Goal: Transaction & Acquisition: Purchase product/service

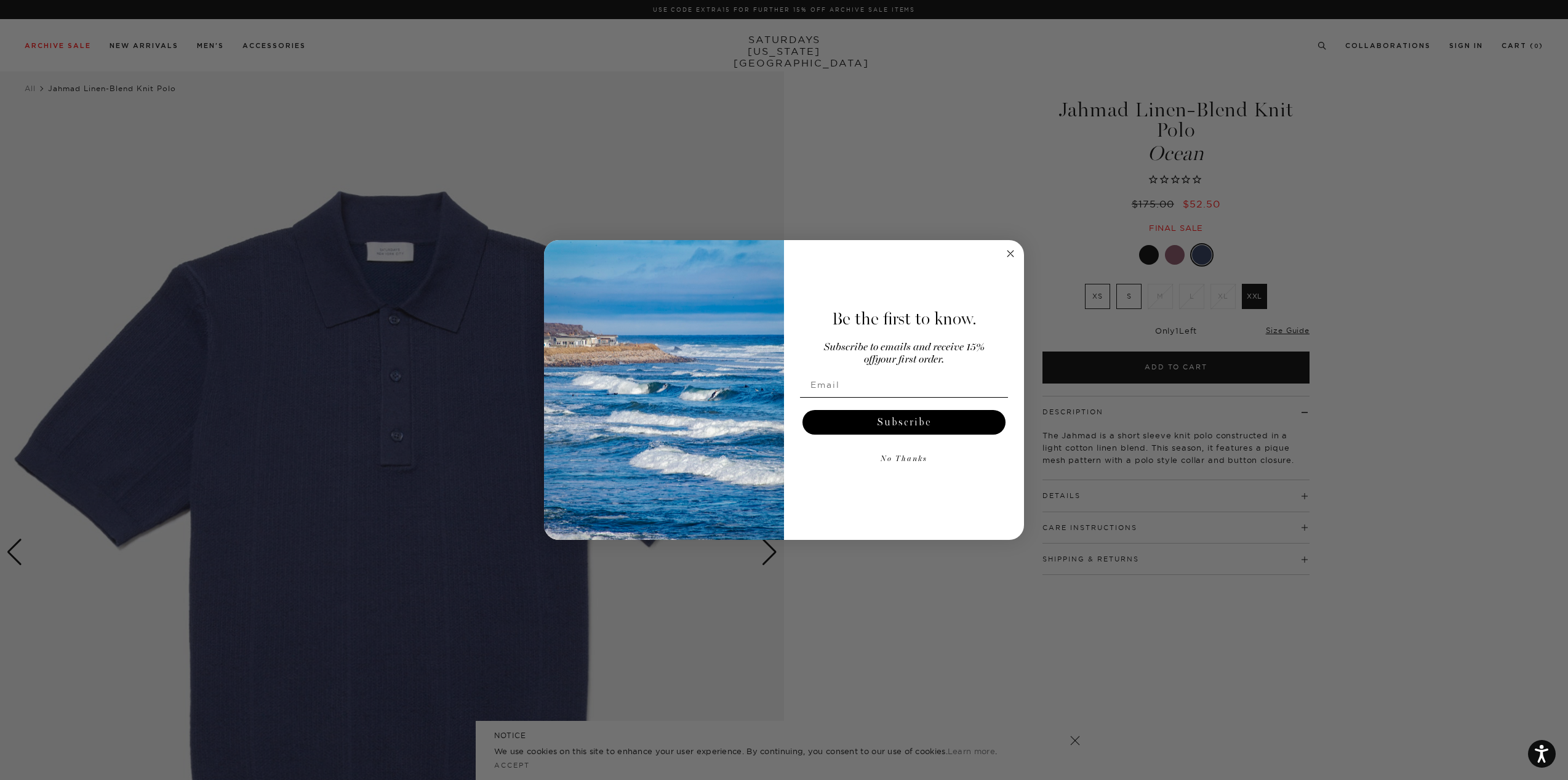
click at [1035, 256] on div "Close dialog Be the first to know. Subscribe to emails and receive 15% off your…" at bounding box center [784, 390] width 1568 height 780
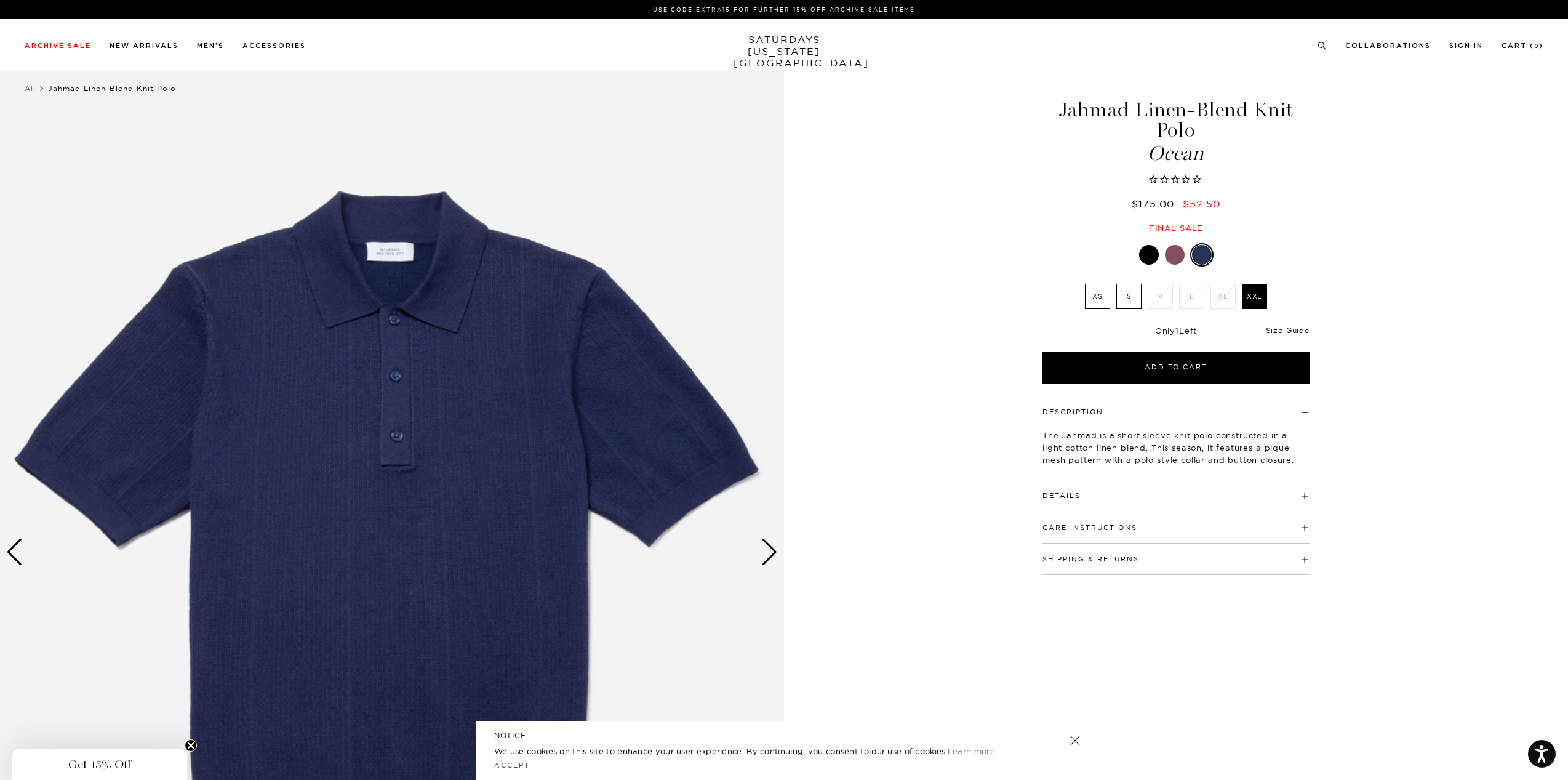
click at [1174, 255] on div at bounding box center [1175, 255] width 20 height 20
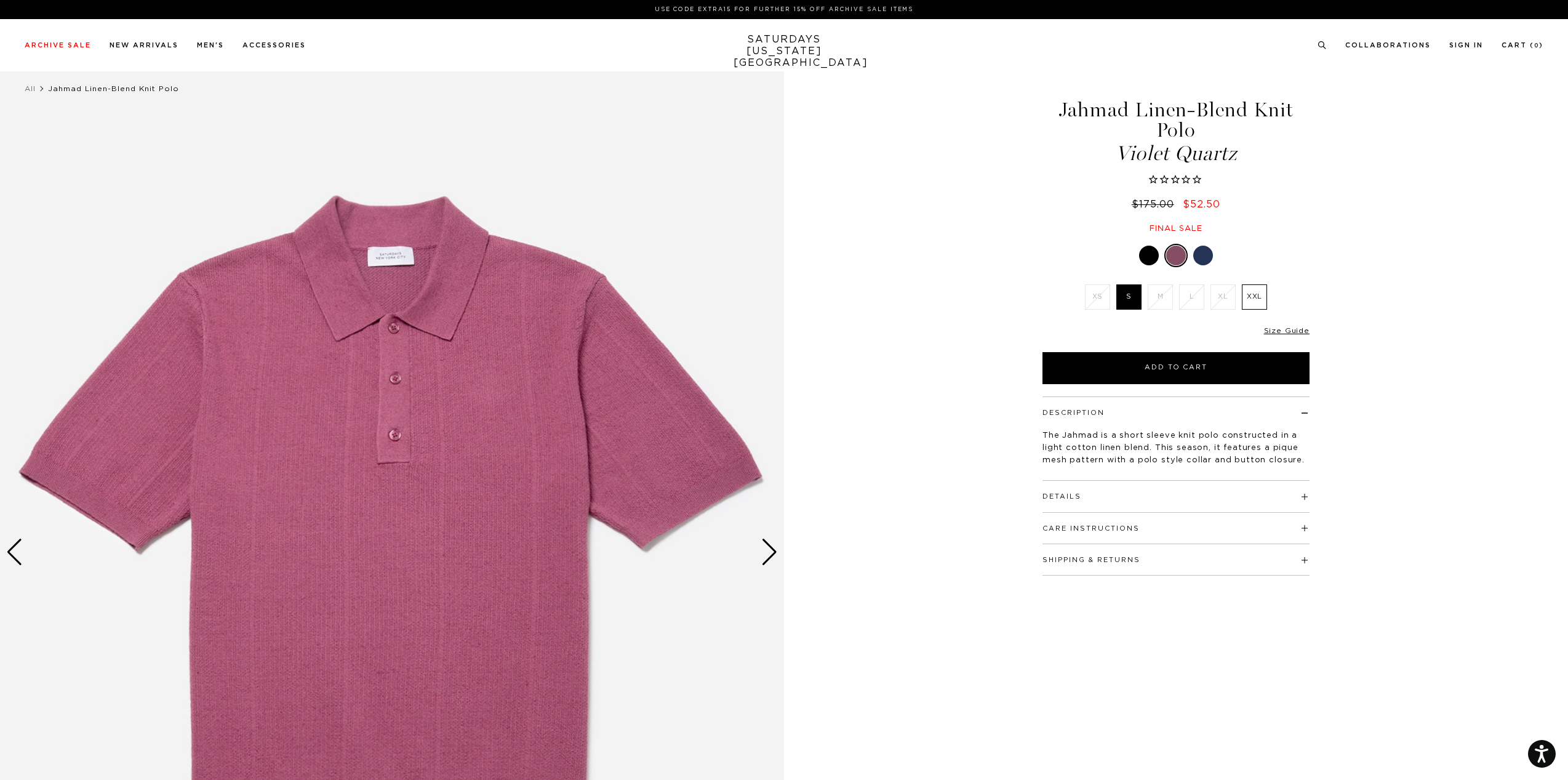
click at [1147, 252] on div at bounding box center [1149, 255] width 20 height 20
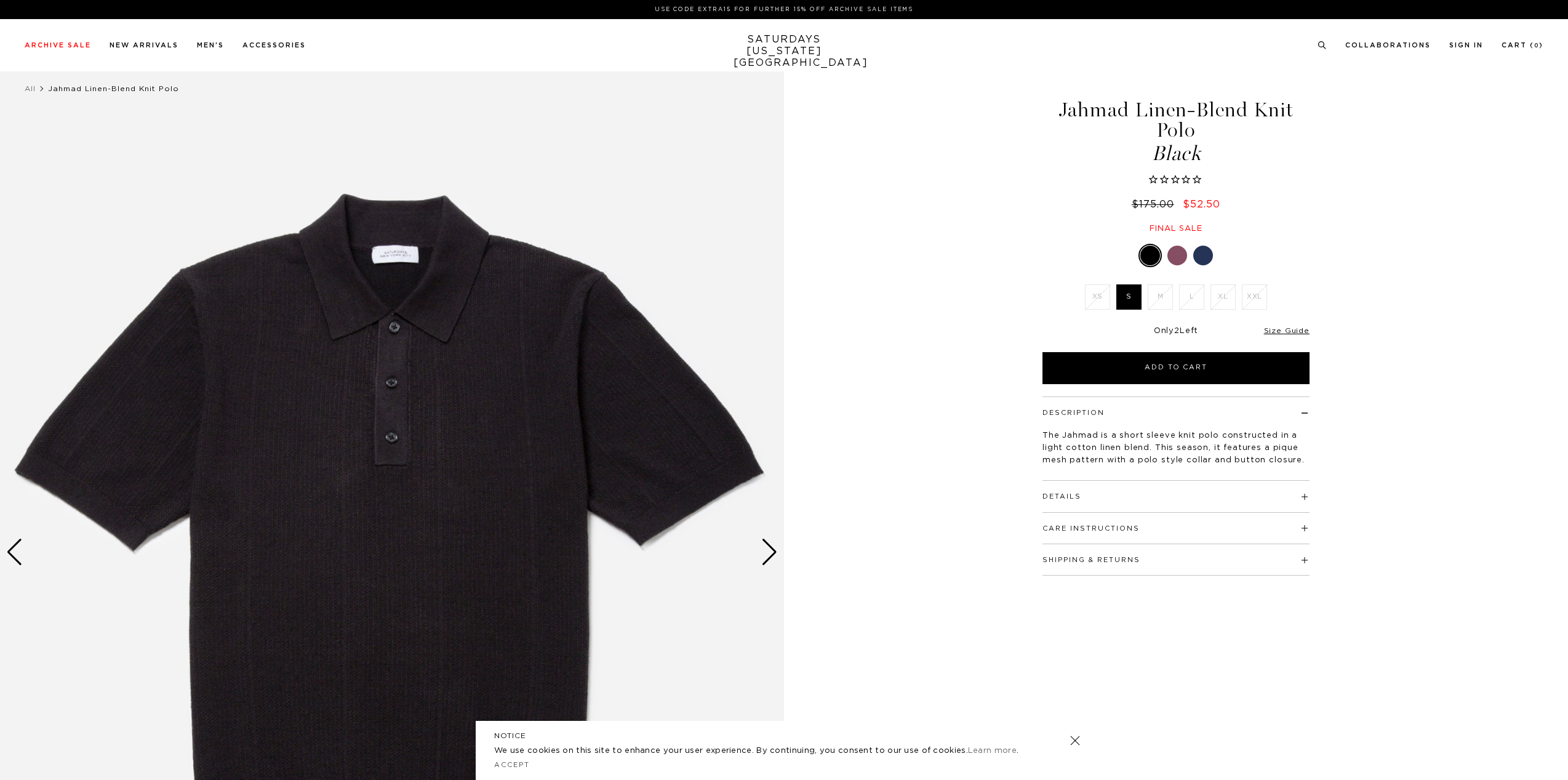
click at [1181, 261] on div at bounding box center [1177, 255] width 20 height 20
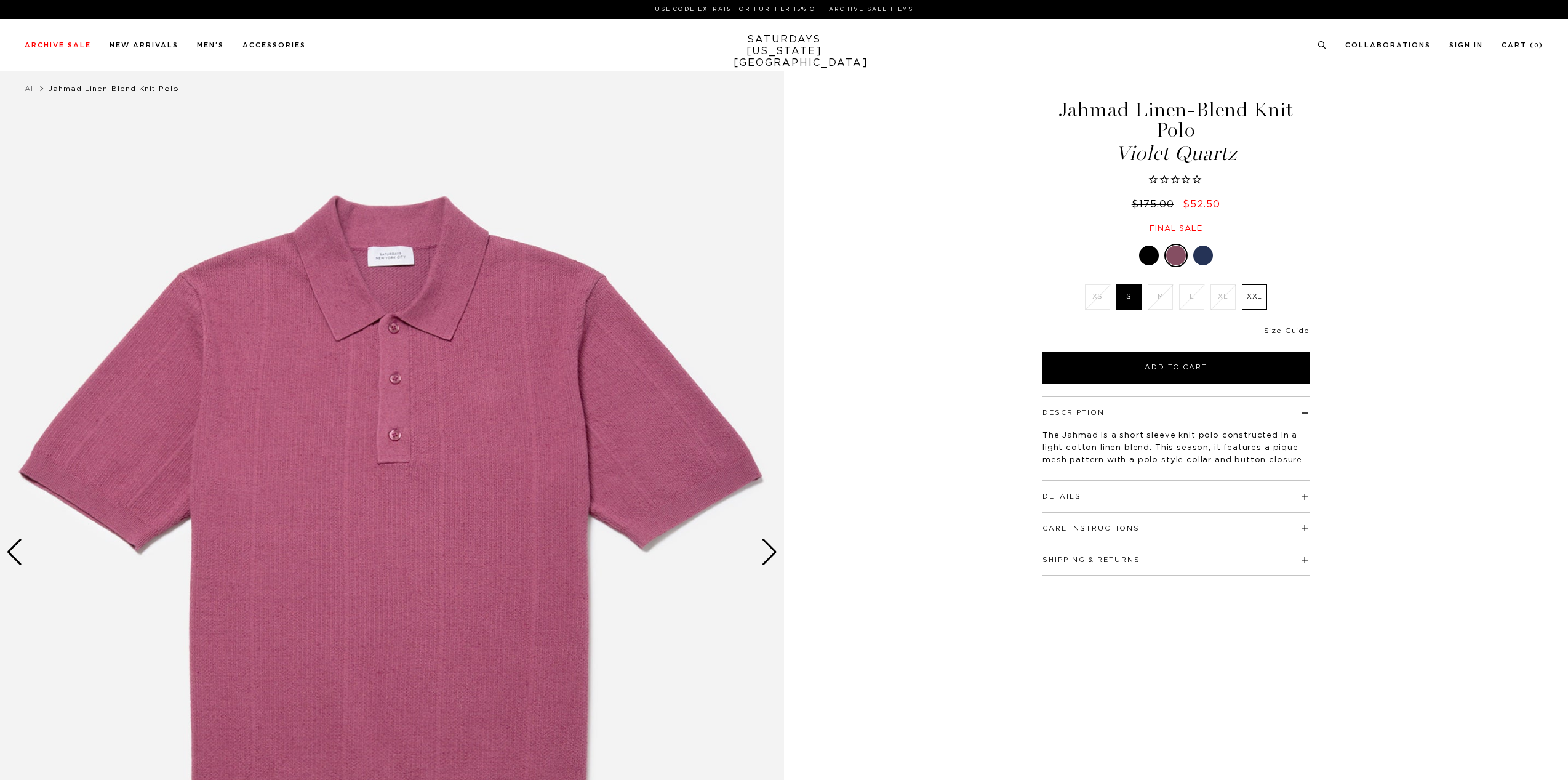
click at [1203, 261] on div at bounding box center [1203, 255] width 20 height 20
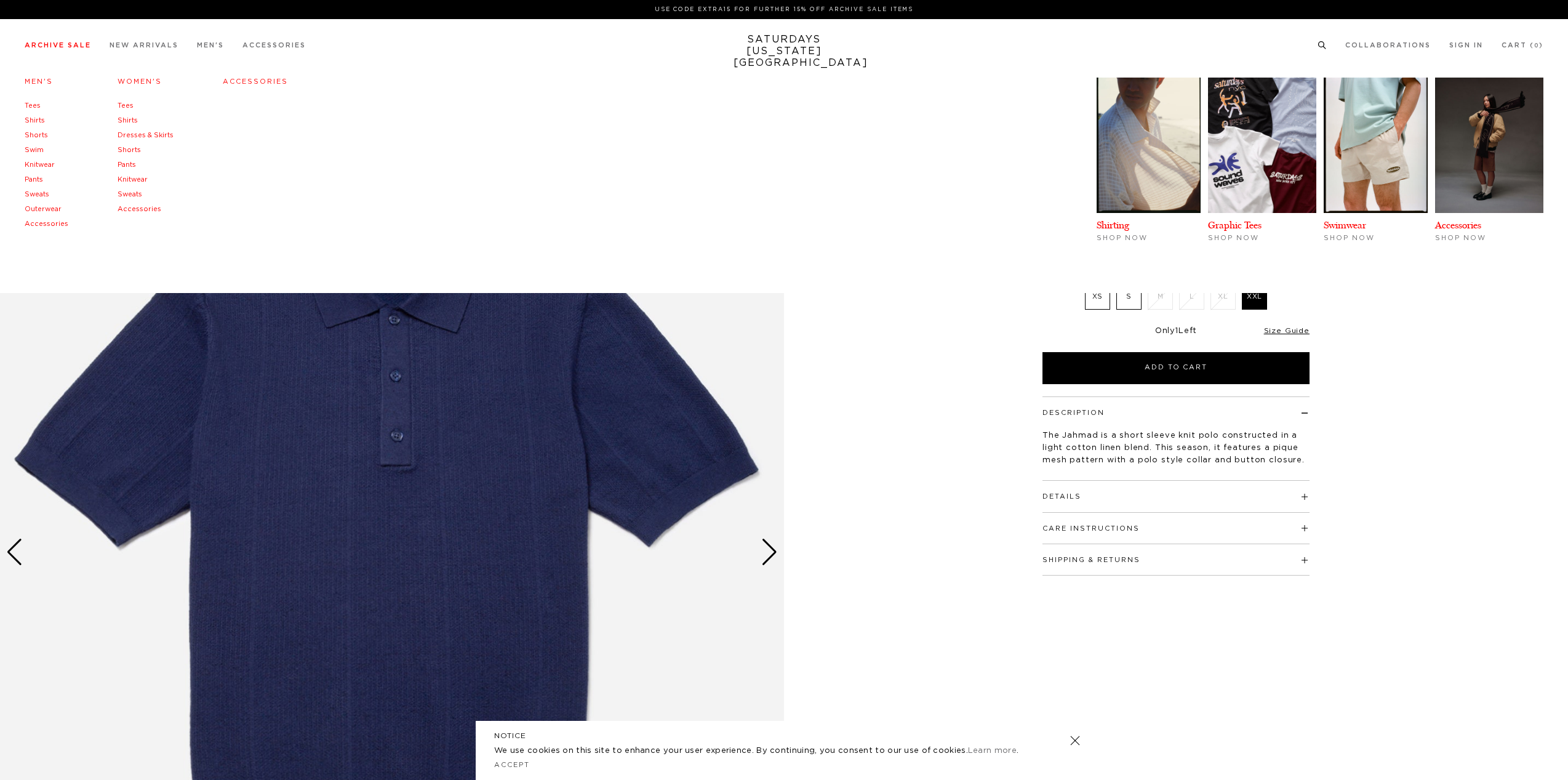
click at [90, 46] on link "Archive Sale" at bounding box center [58, 45] width 67 height 7
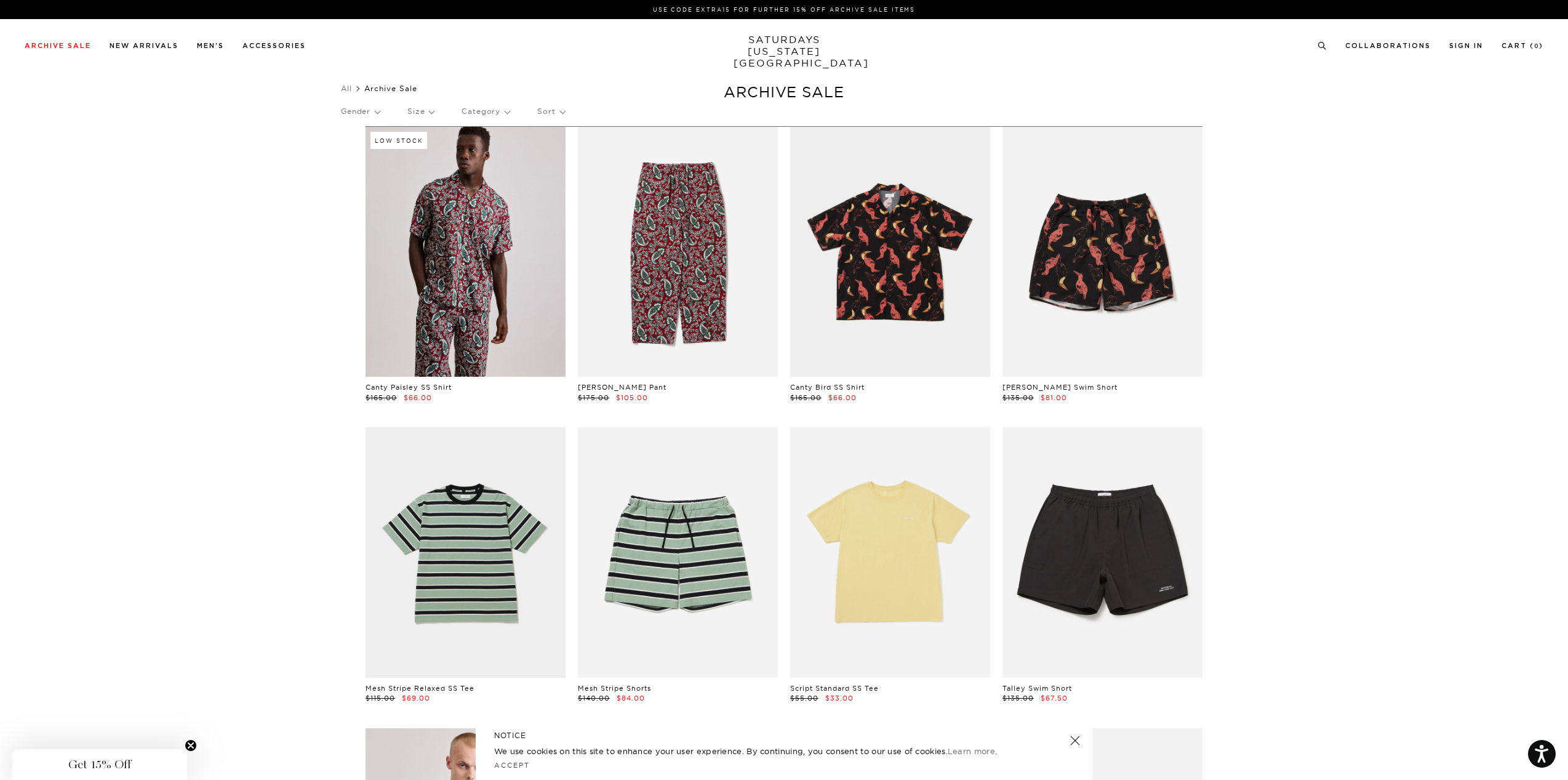
click at [380, 108] on p "Gender" at bounding box center [360, 111] width 39 height 28
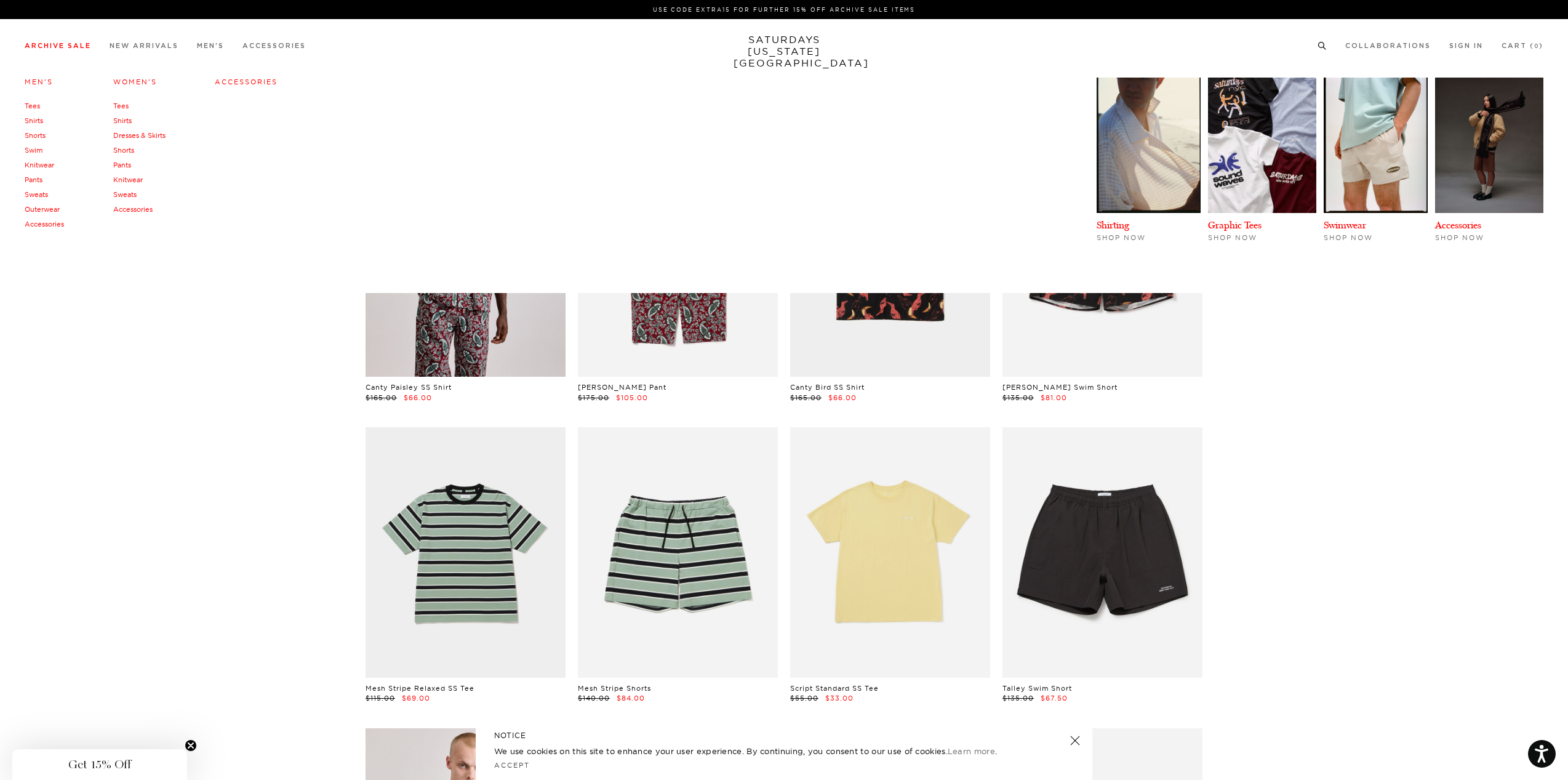
click at [51, 49] on link "Archive Sale" at bounding box center [58, 46] width 67 height 7
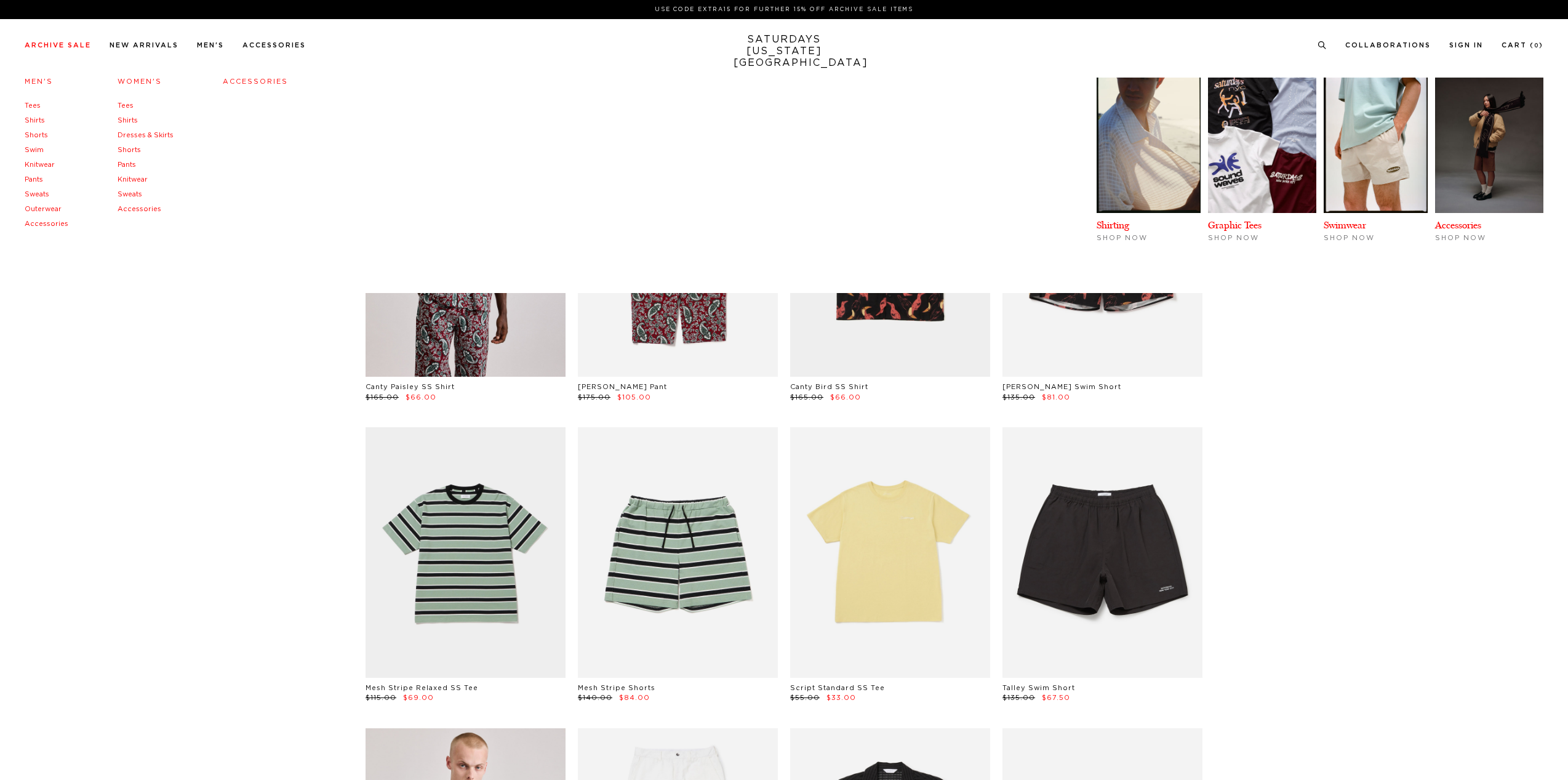
click at [40, 82] on link "Men's" at bounding box center [39, 81] width 28 height 7
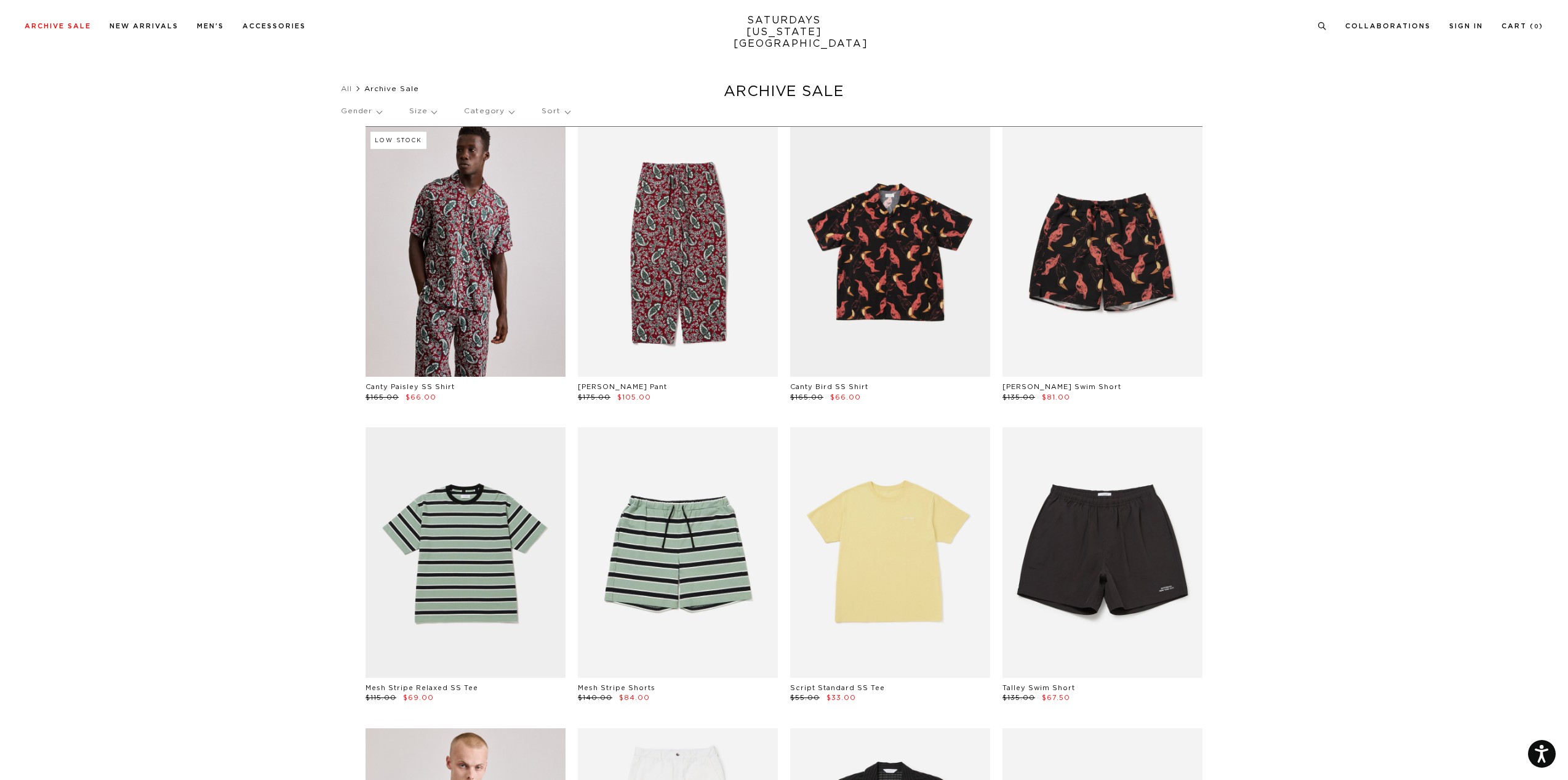
scroll to position [493, 0]
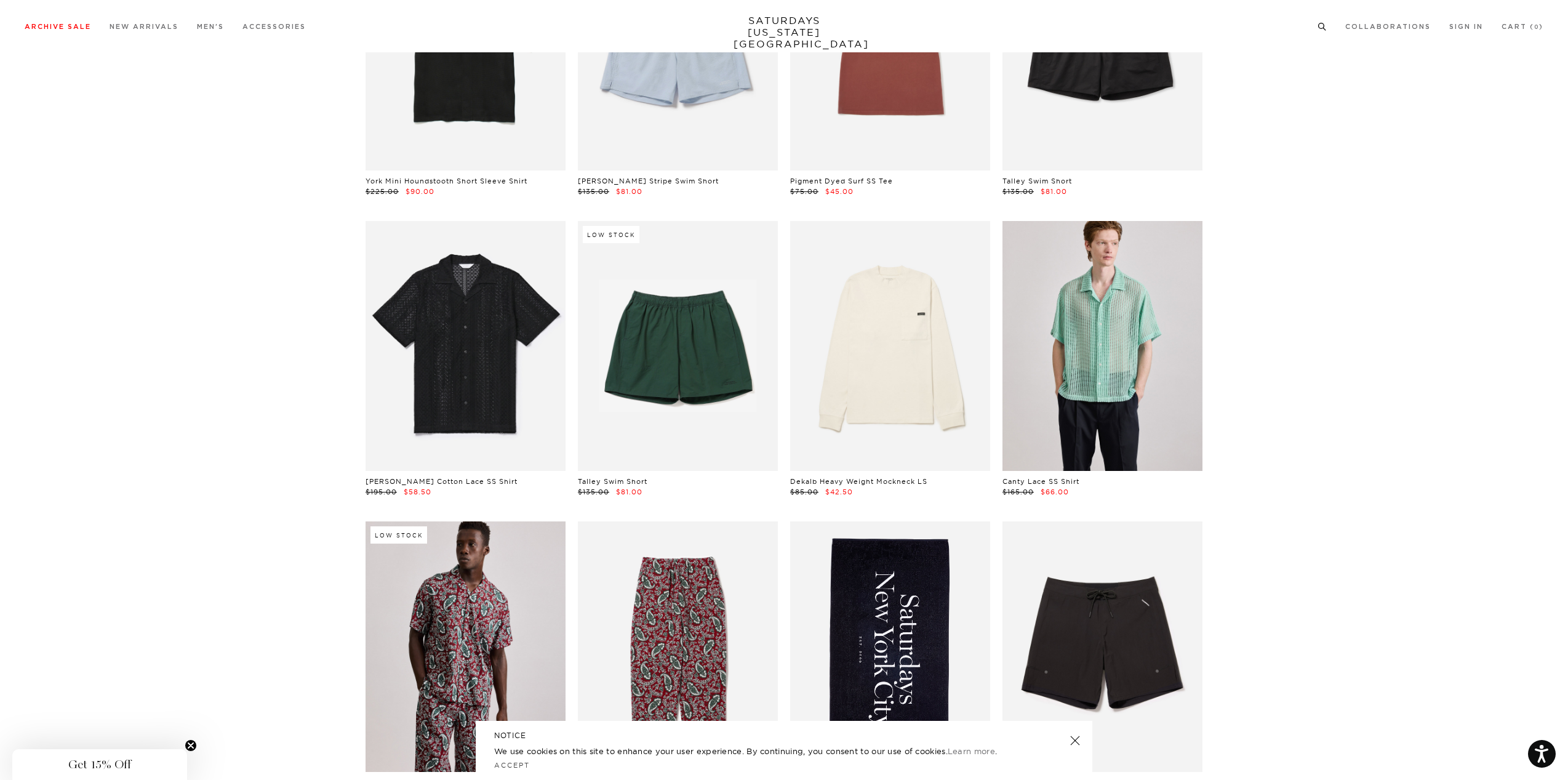
click at [1324, 25] on icon at bounding box center [1322, 27] width 9 height 8
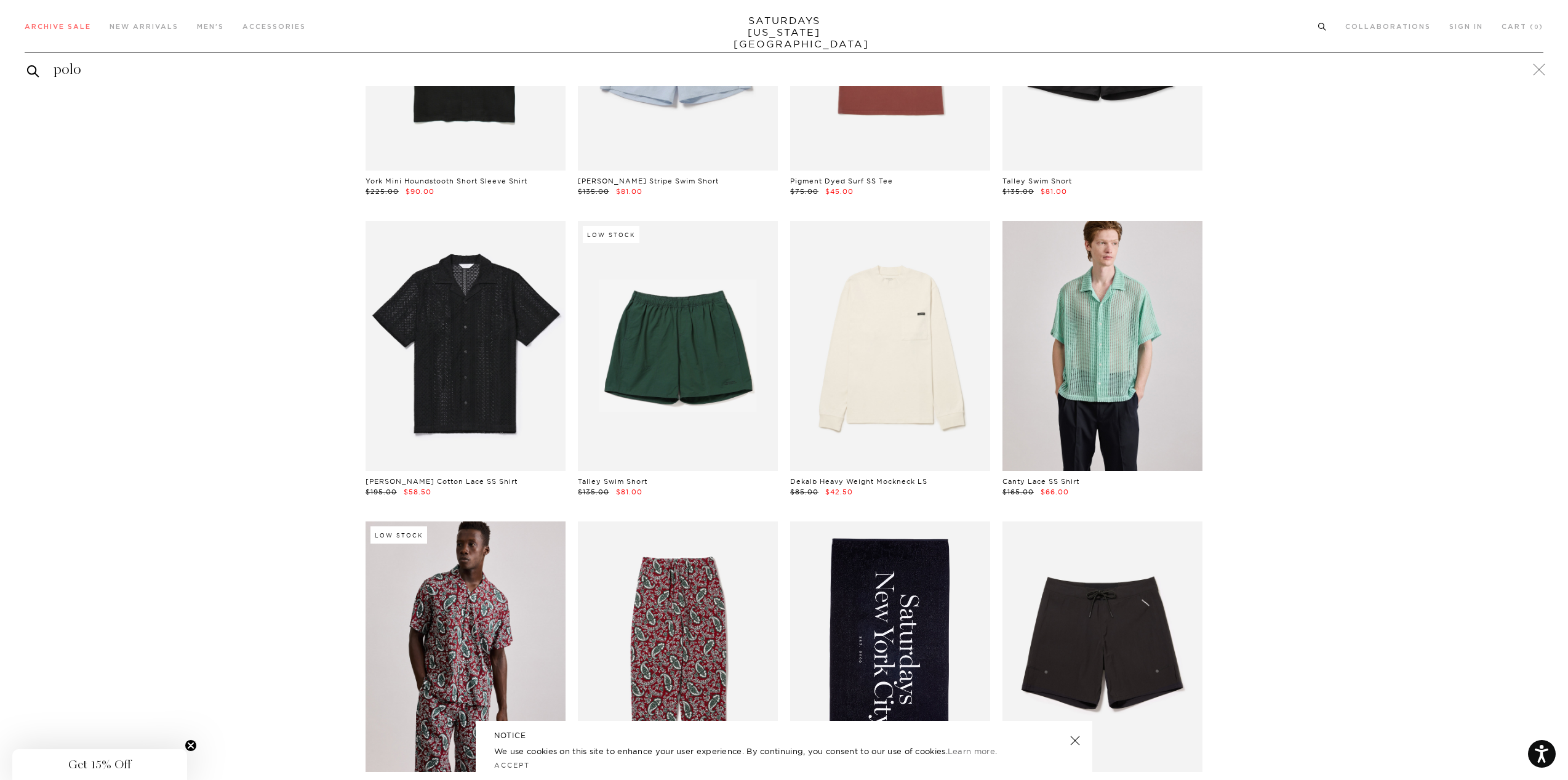
type input "polo"
click at [27, 64] on button "submit" at bounding box center [33, 71] width 12 height 15
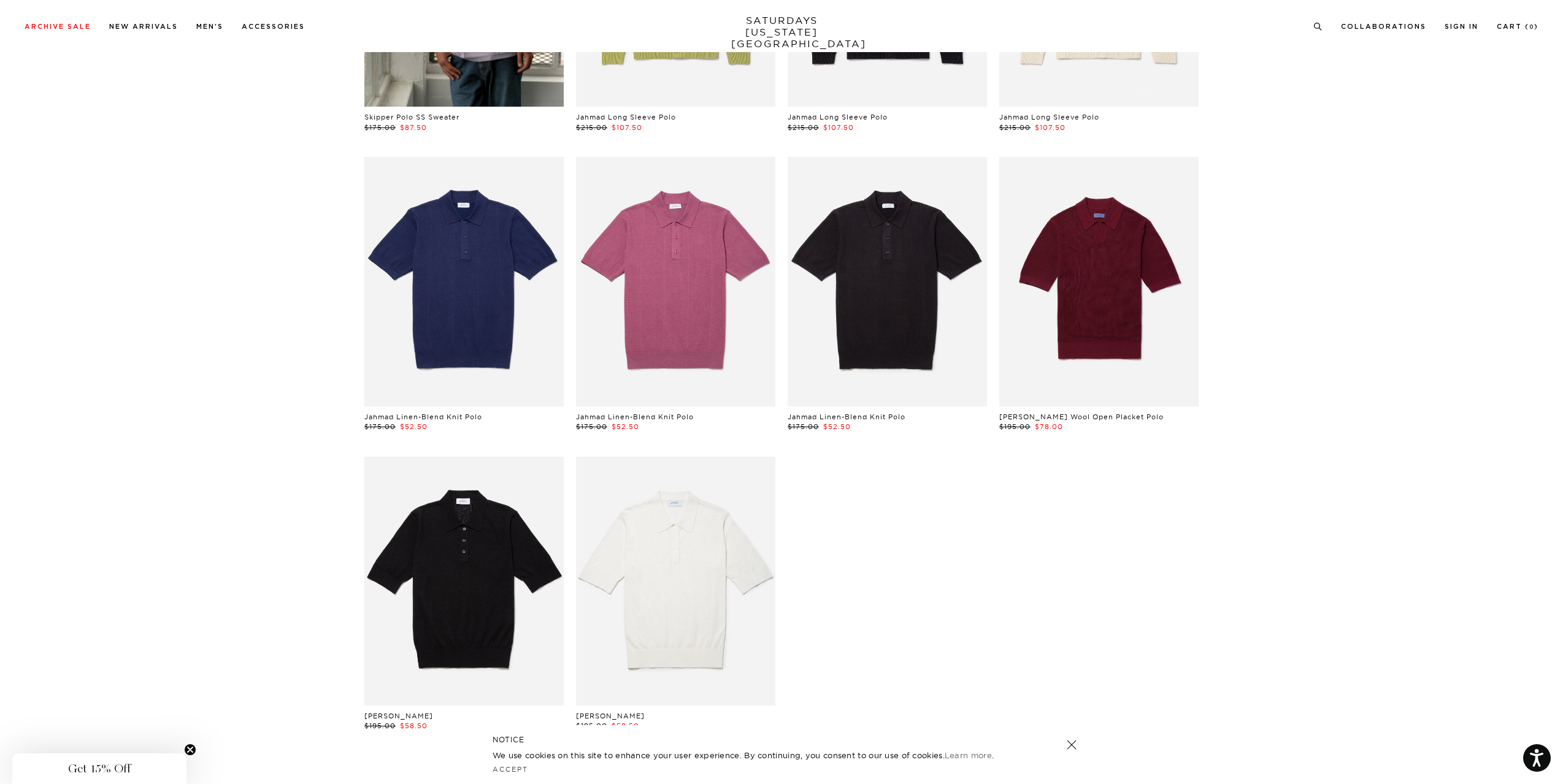
scroll to position [368, 0]
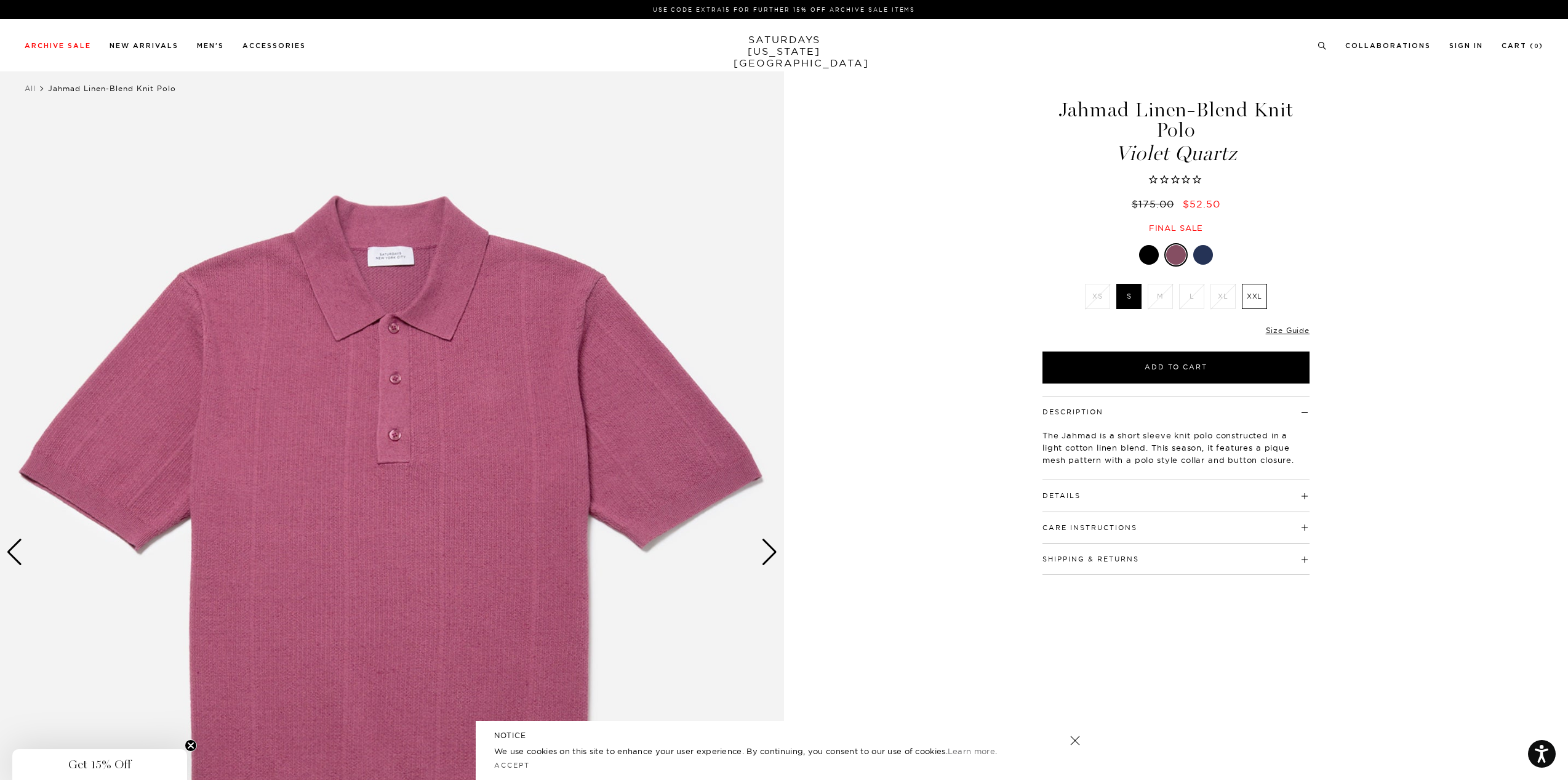
click at [1203, 259] on div at bounding box center [1203, 255] width 20 height 20
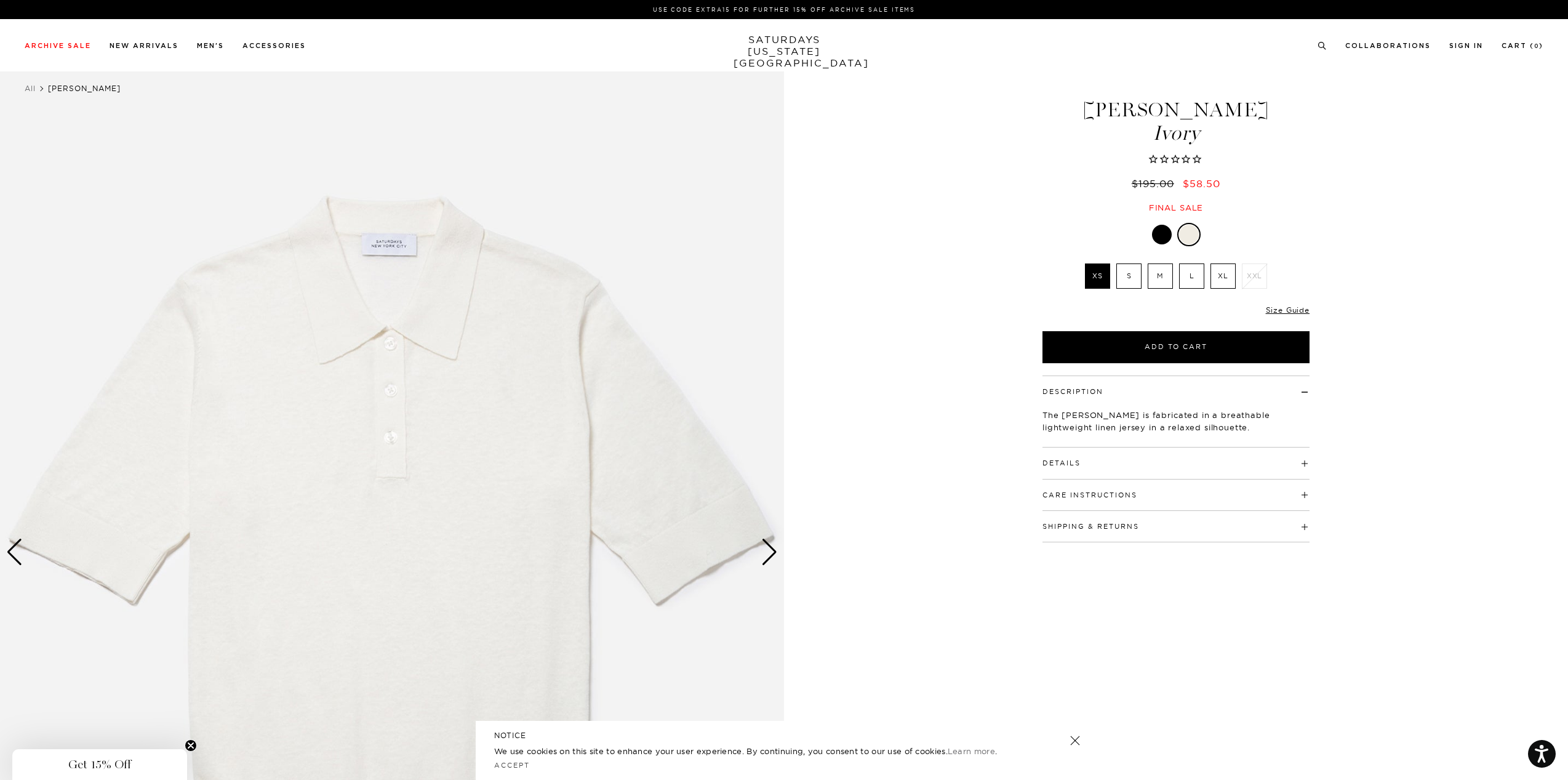
click at [1119, 270] on label "S" at bounding box center [1128, 275] width 25 height 25
click at [0, 0] on input "S" at bounding box center [0, 0] width 0 height 0
click at [1145, 269] on li "M" at bounding box center [1160, 275] width 31 height 25
click at [1156, 277] on label "M" at bounding box center [1160, 275] width 25 height 25
click at [0, 0] on input "M" at bounding box center [0, 0] width 0 height 0
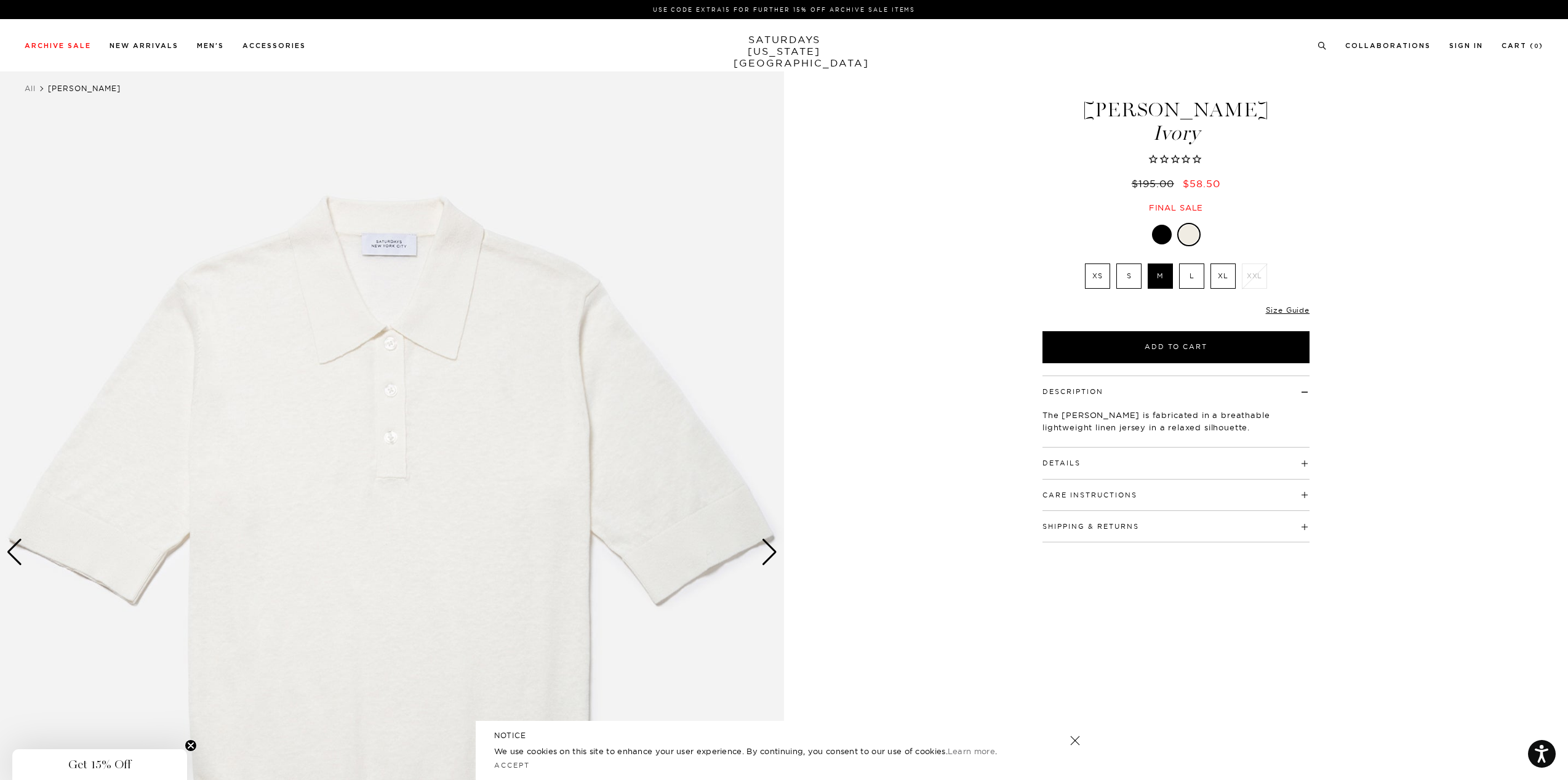
click at [1183, 278] on label "L" at bounding box center [1191, 275] width 25 height 25
click at [0, 0] on input "L" at bounding box center [0, 0] width 0 height 0
click at [1208, 279] on li "XL" at bounding box center [1223, 275] width 31 height 25
click at [1216, 279] on label "XL" at bounding box center [1223, 275] width 25 height 25
click at [0, 0] on input "XL" at bounding box center [0, 0] width 0 height 0
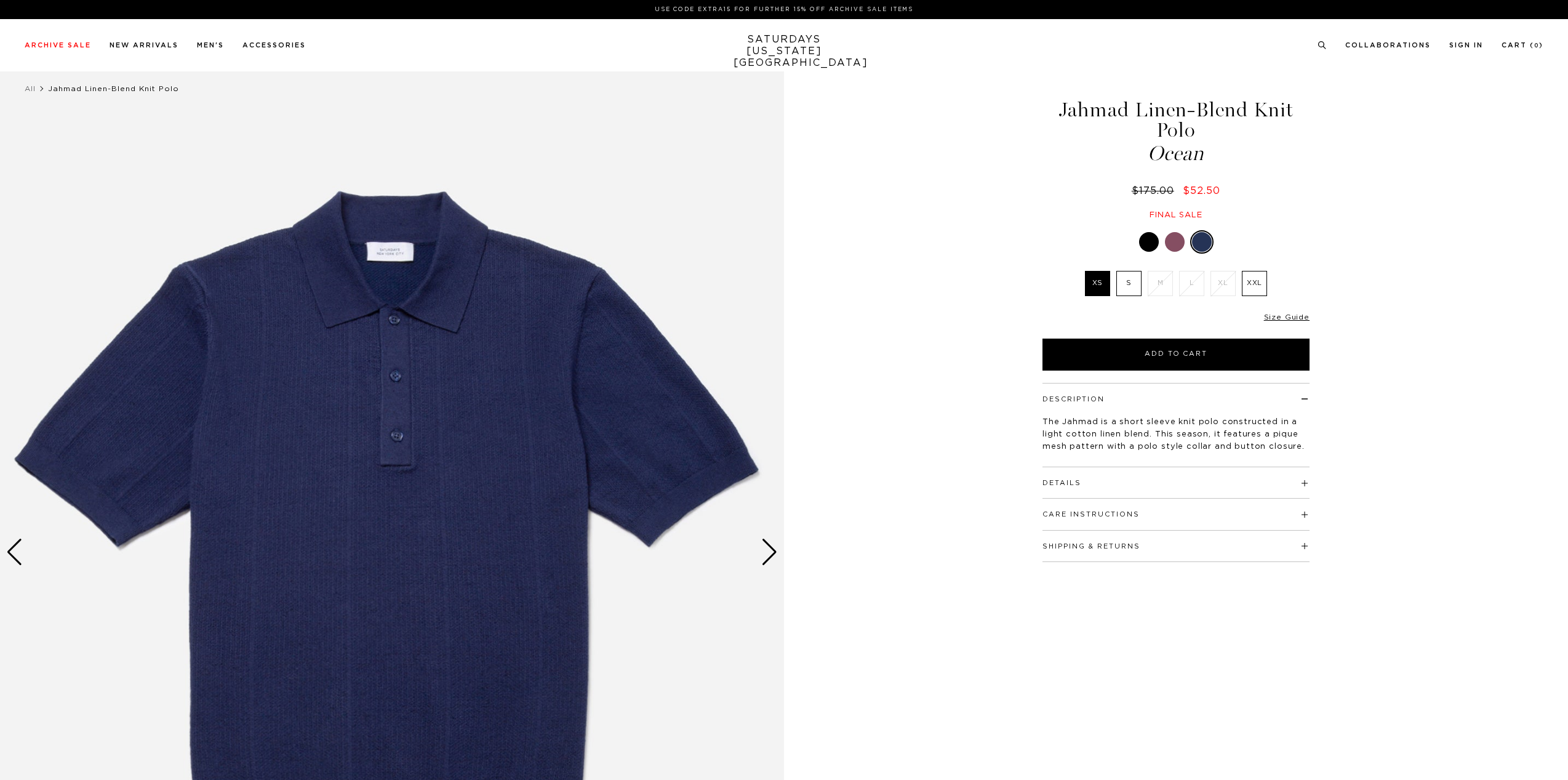
click at [1154, 251] on div at bounding box center [1176, 241] width 267 height 23
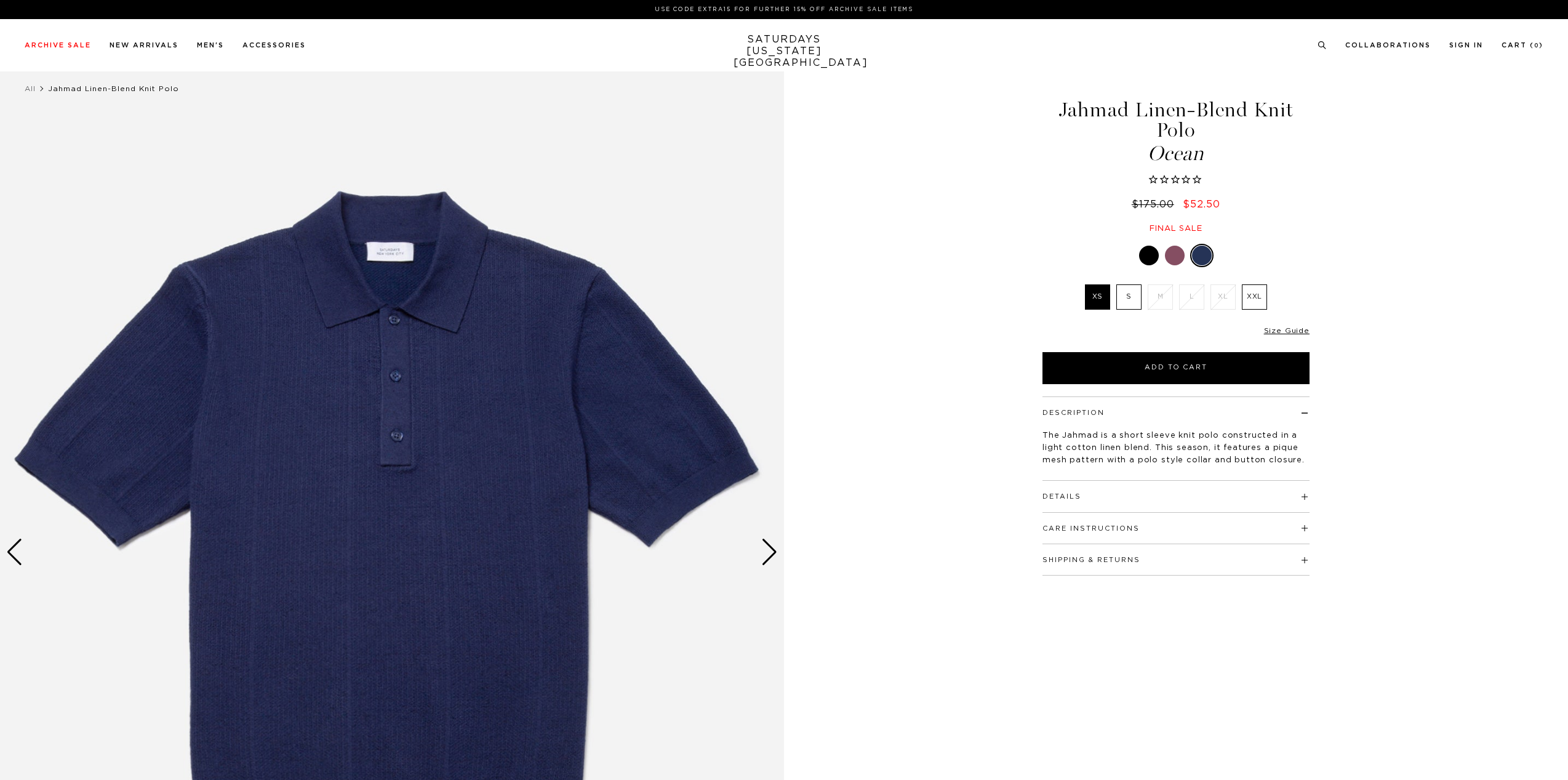
click at [1153, 251] on div at bounding box center [1149, 255] width 20 height 20
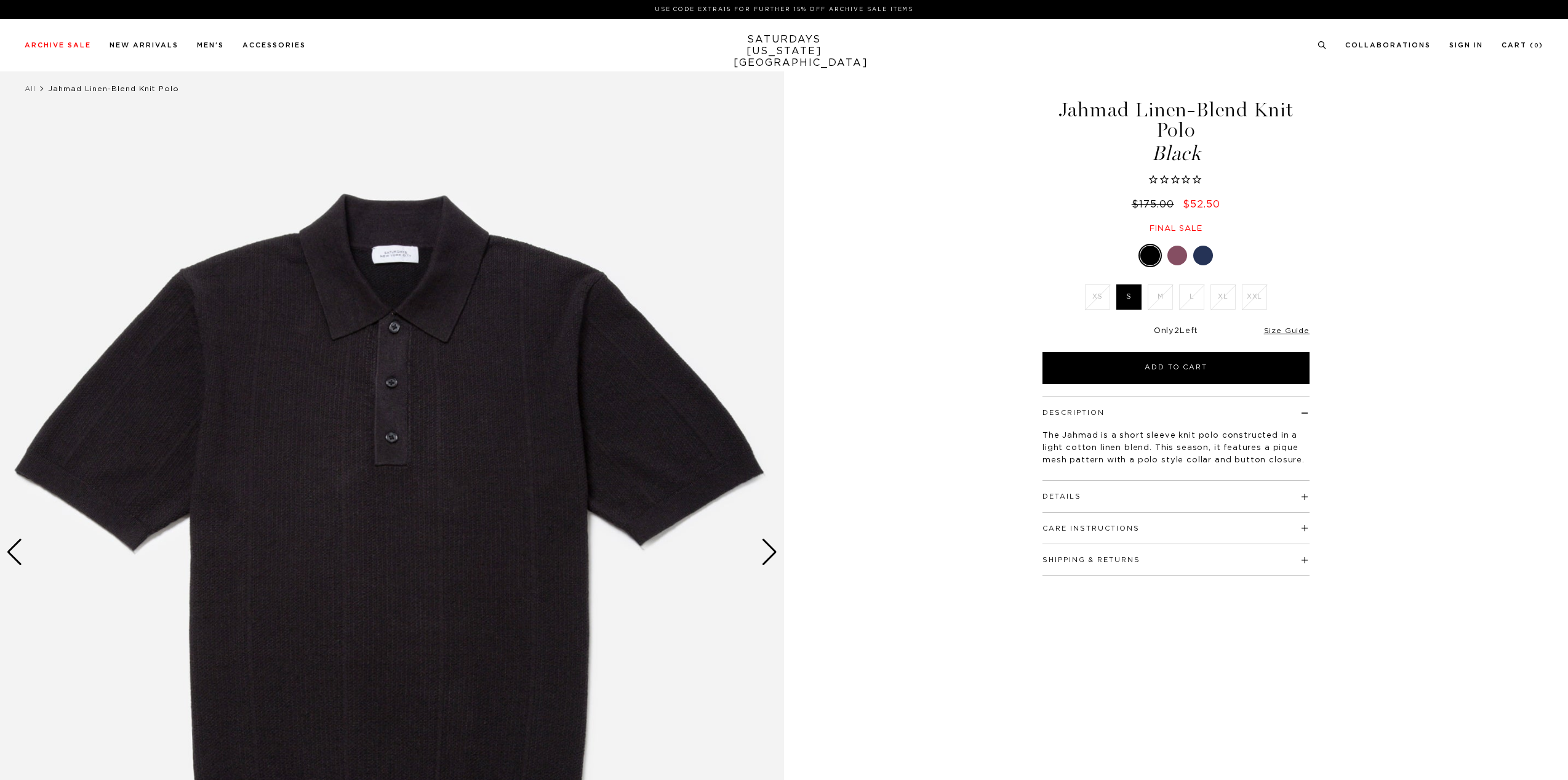
click at [1209, 254] on div at bounding box center [1203, 255] width 20 height 20
